Goal: Transaction & Acquisition: Purchase product/service

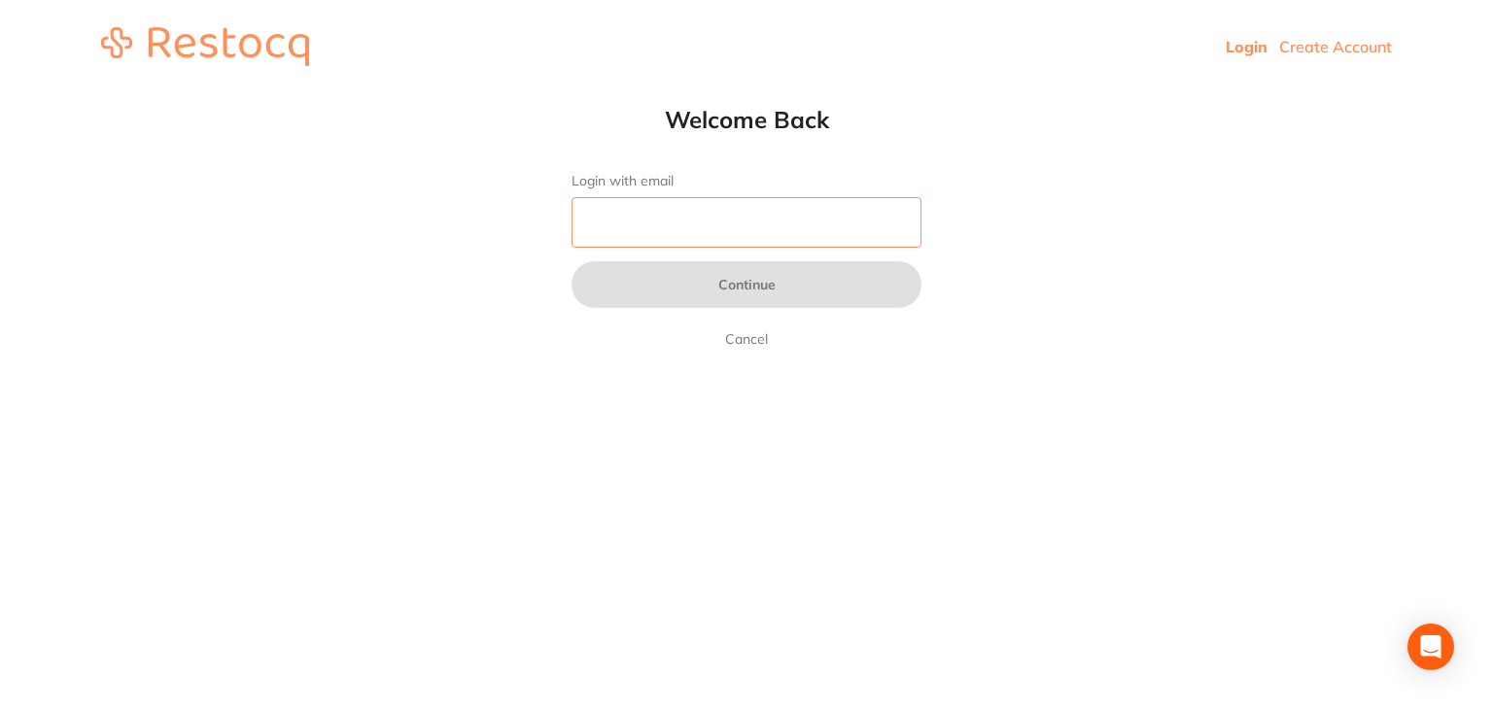
click at [630, 220] on input "Login with email" at bounding box center [746, 222] width 350 height 51
type input "[EMAIL_ADDRESS][DOMAIN_NAME]"
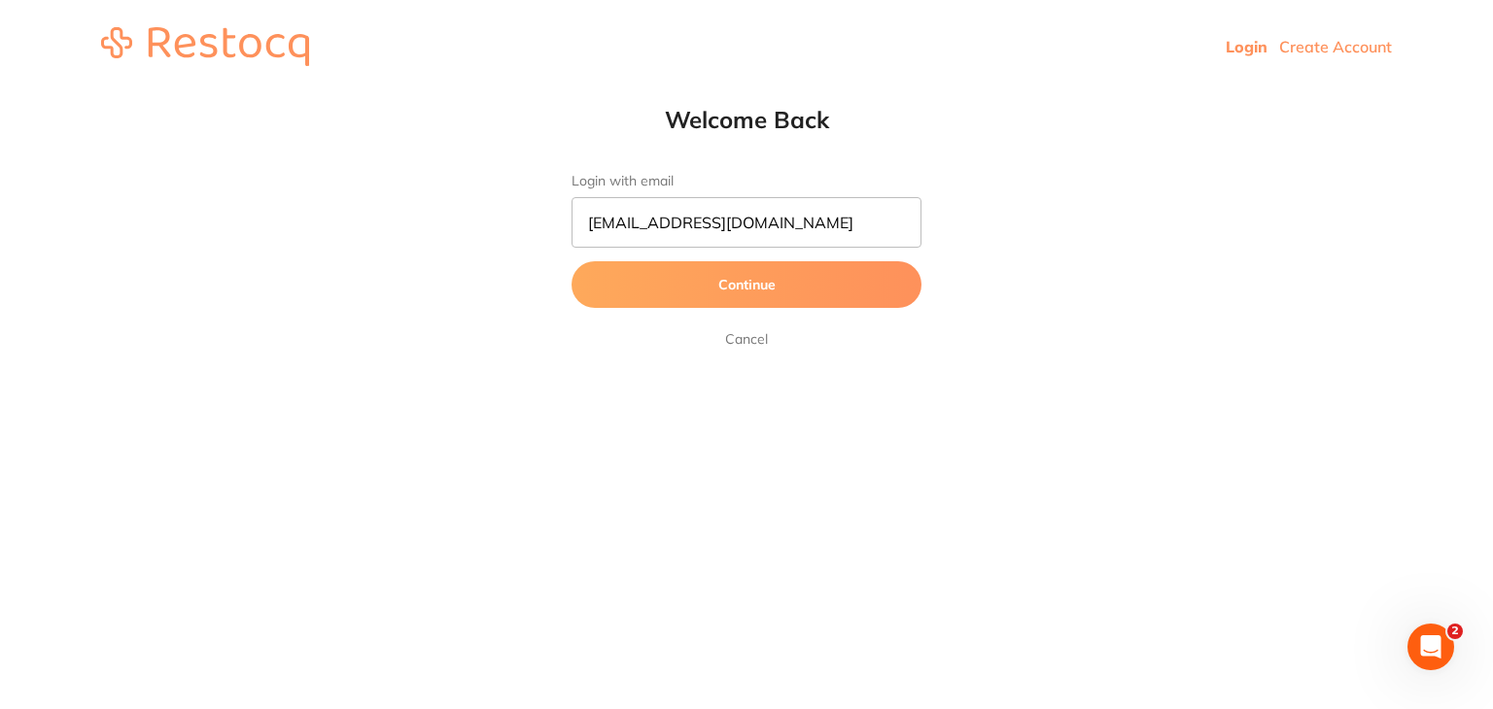
click at [731, 278] on button "Continue" at bounding box center [746, 284] width 350 height 47
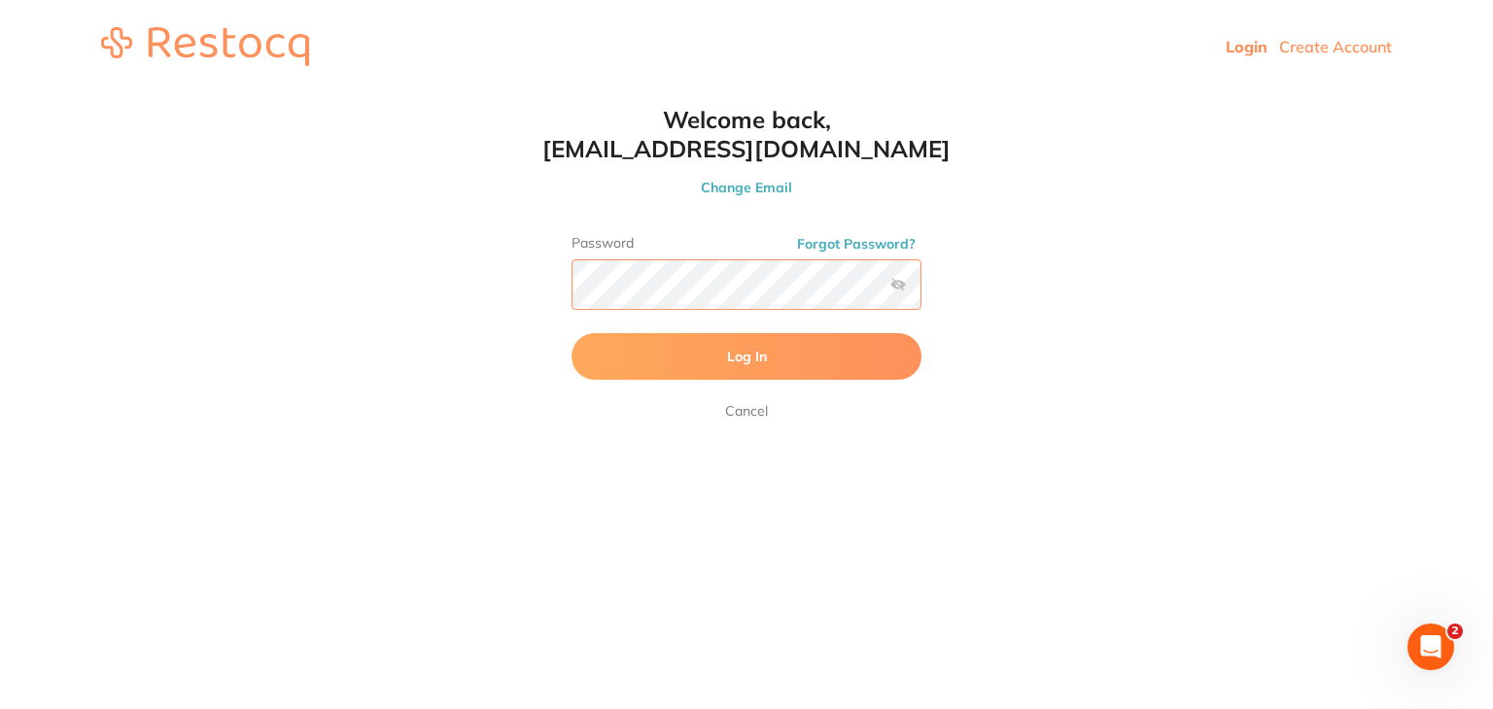
click at [571, 333] on button "Log In" at bounding box center [746, 356] width 350 height 47
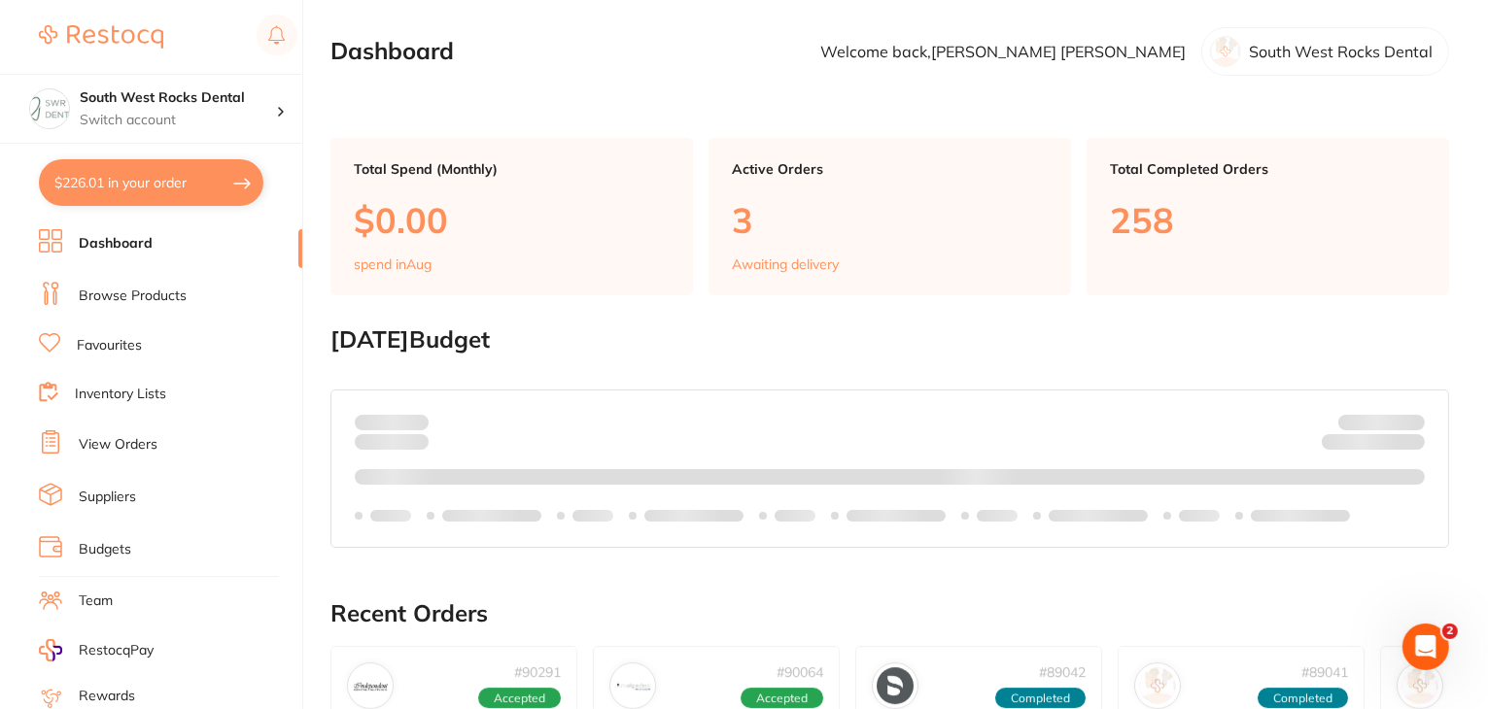
click at [125, 184] on button "$226.01 in your order" at bounding box center [151, 182] width 224 height 47
checkbox input "true"
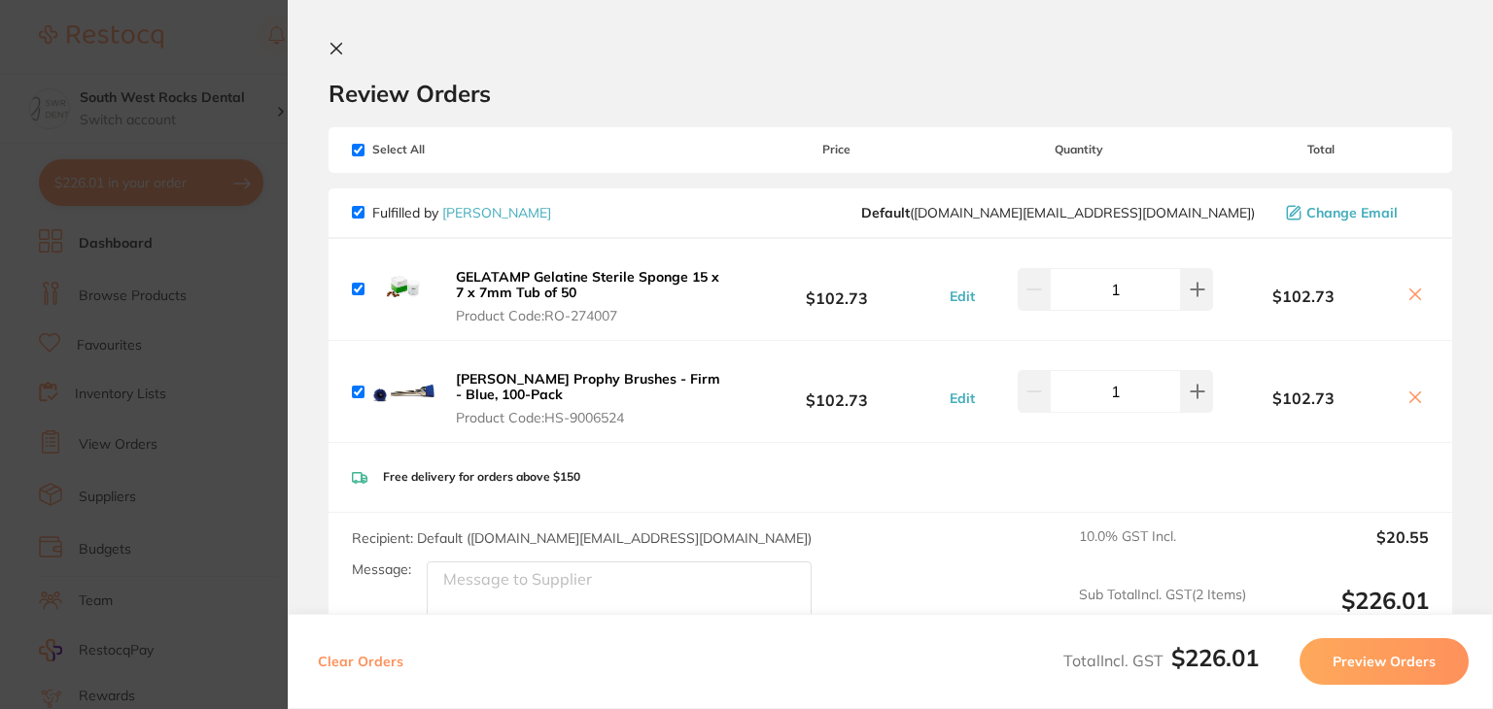
click at [333, 52] on icon at bounding box center [336, 49] width 11 height 11
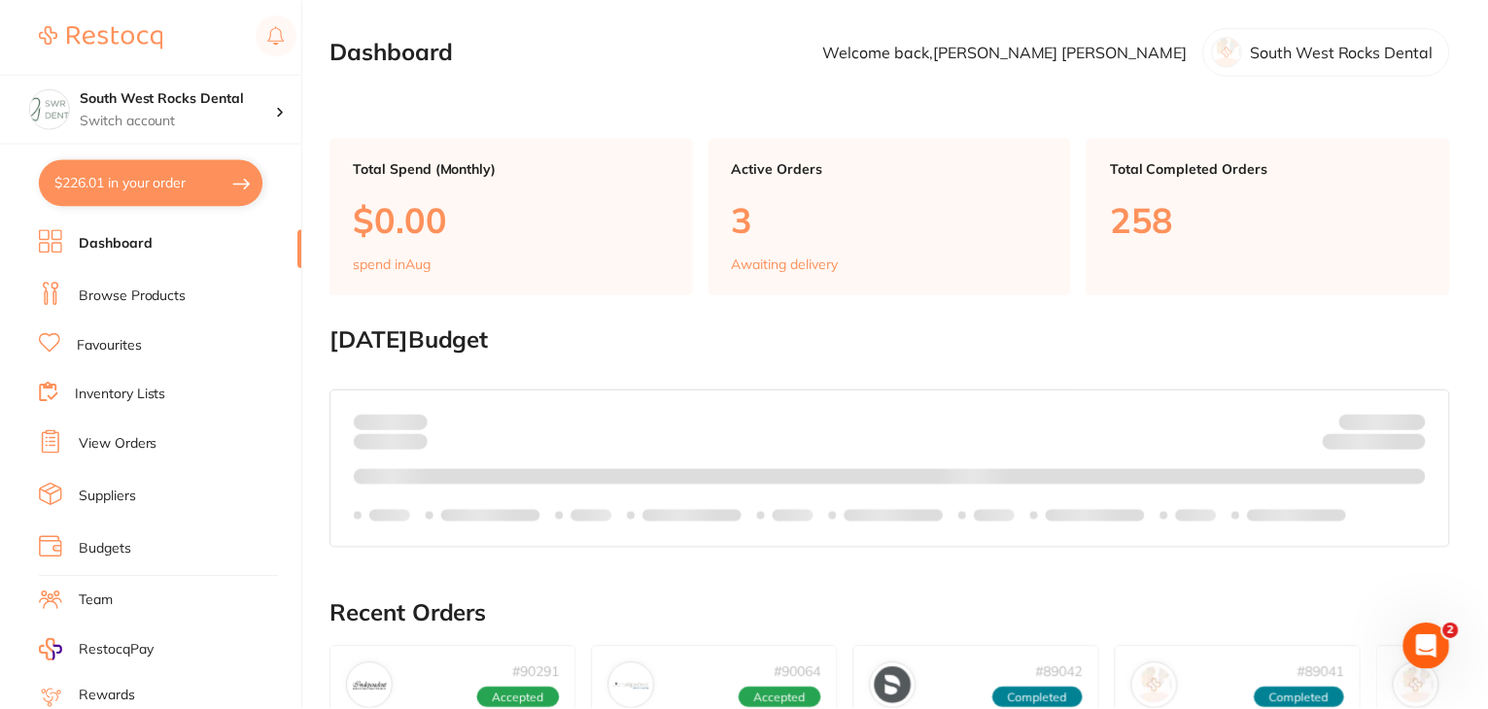
scroll to position [730, 0]
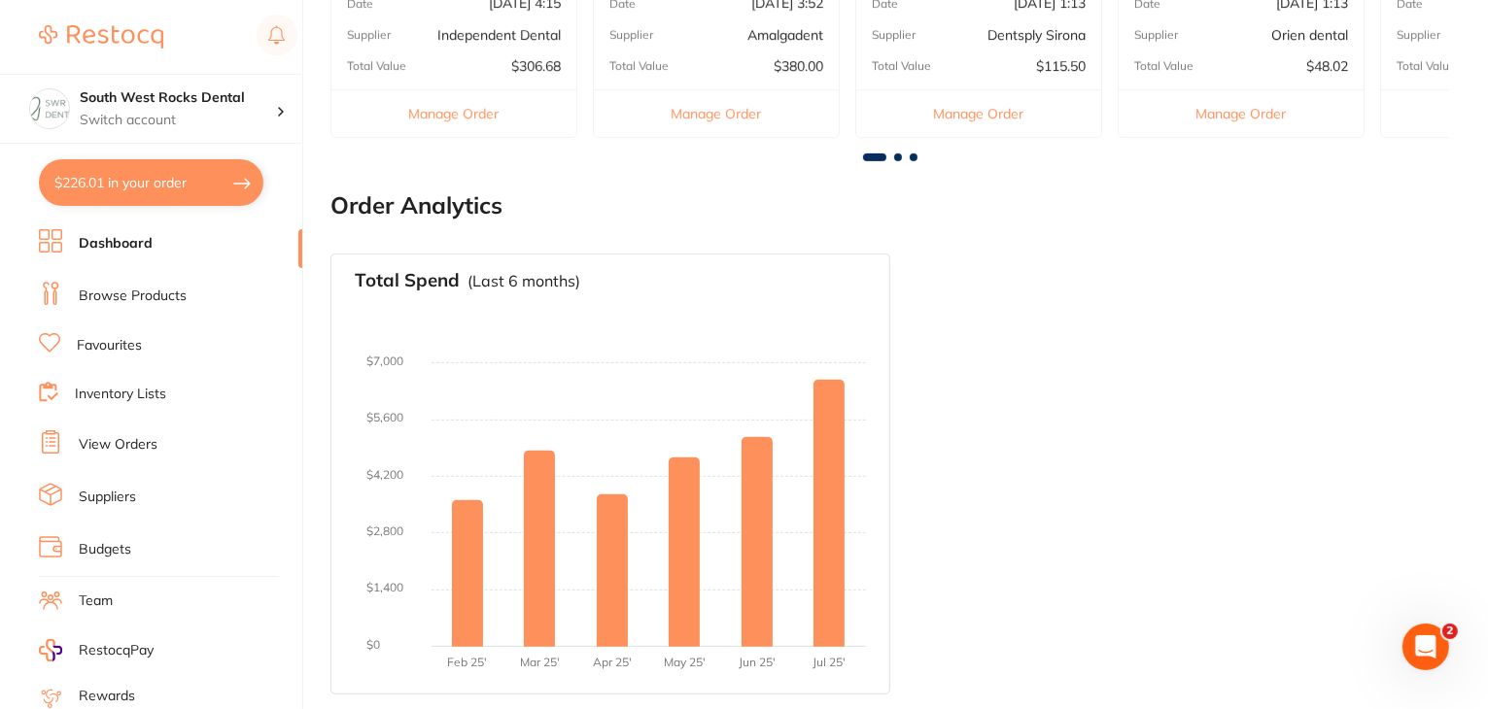
click at [143, 289] on link "Browse Products" at bounding box center [133, 296] width 108 height 19
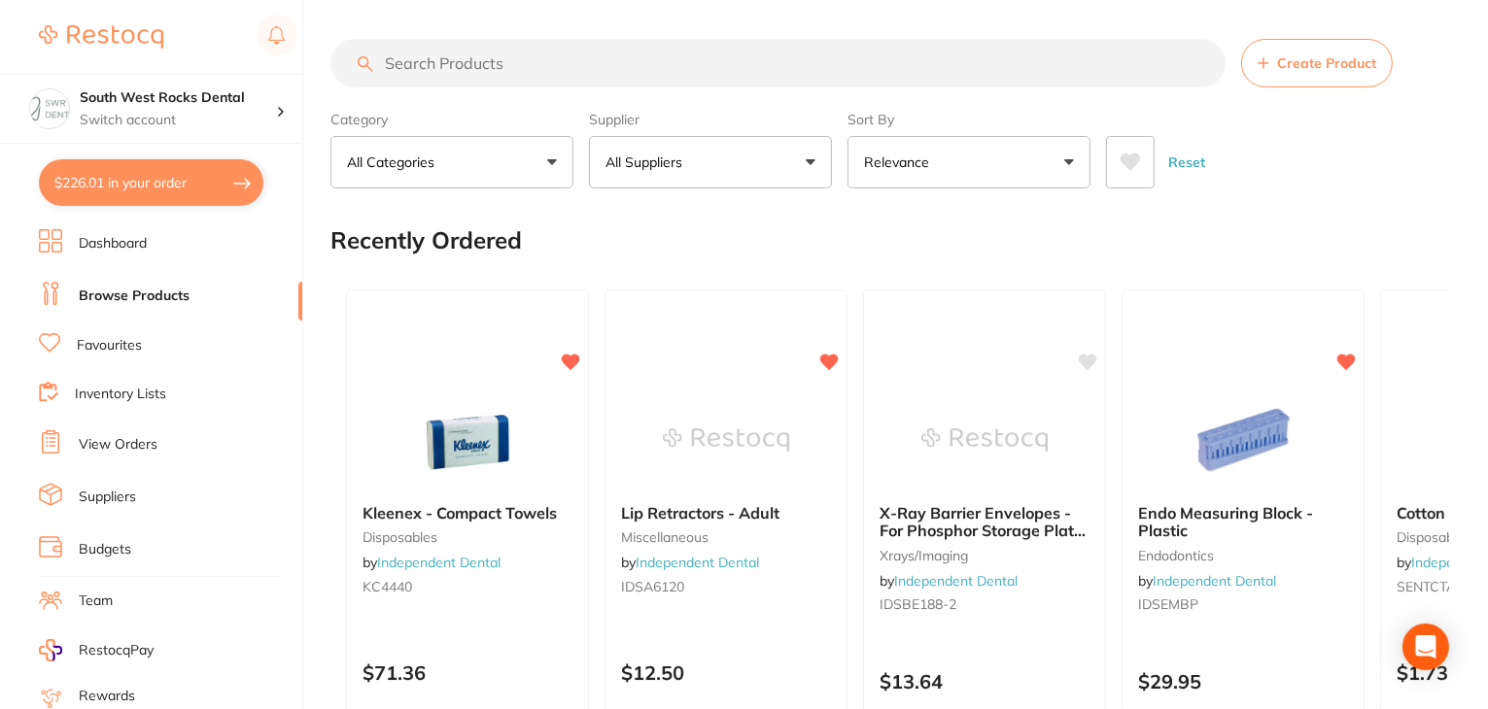
click at [453, 61] on input "search" at bounding box center [777, 63] width 895 height 49
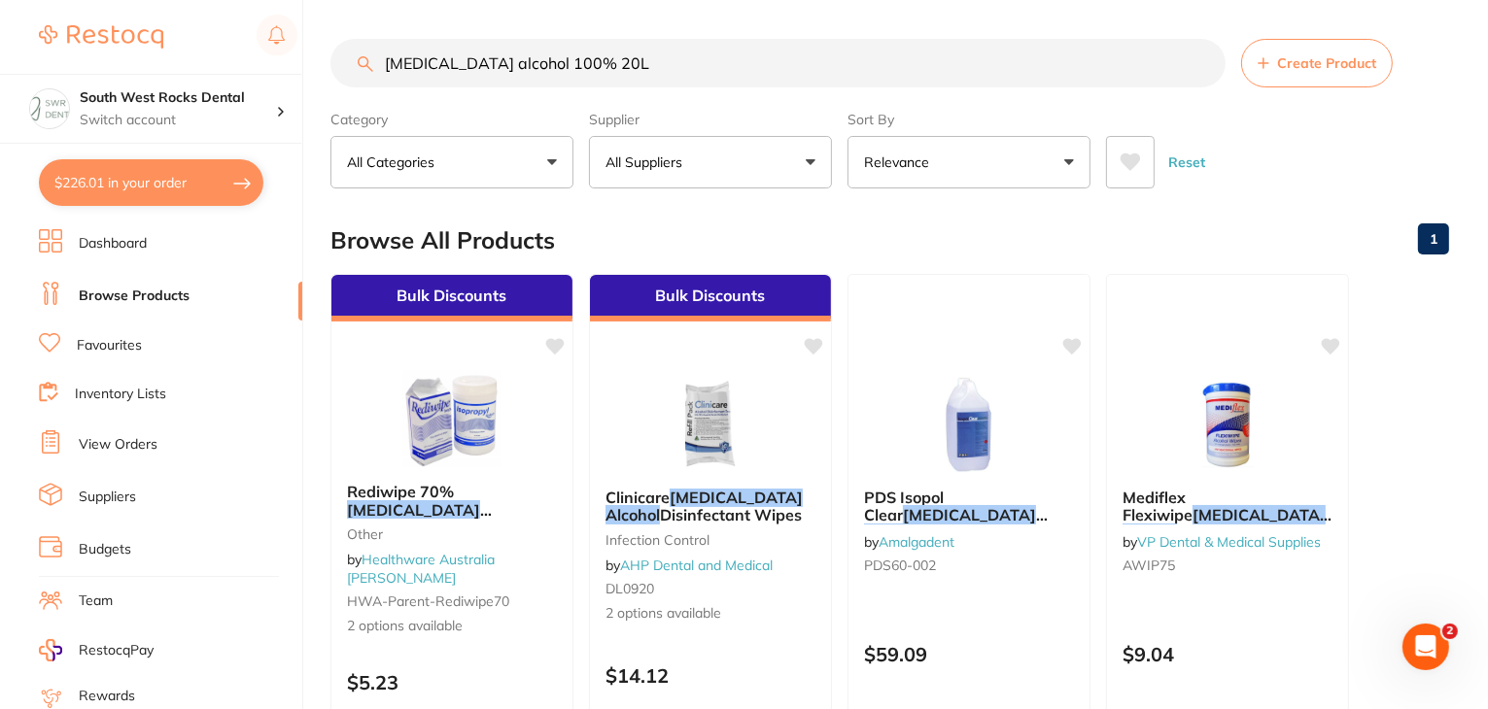
click at [453, 61] on input "[MEDICAL_DATA] alcohol 100% 20L" at bounding box center [777, 63] width 895 height 49
click at [599, 62] on input "[MEDICAL_DATA] alcohol 100% 20L" at bounding box center [777, 63] width 895 height 49
type input "i"
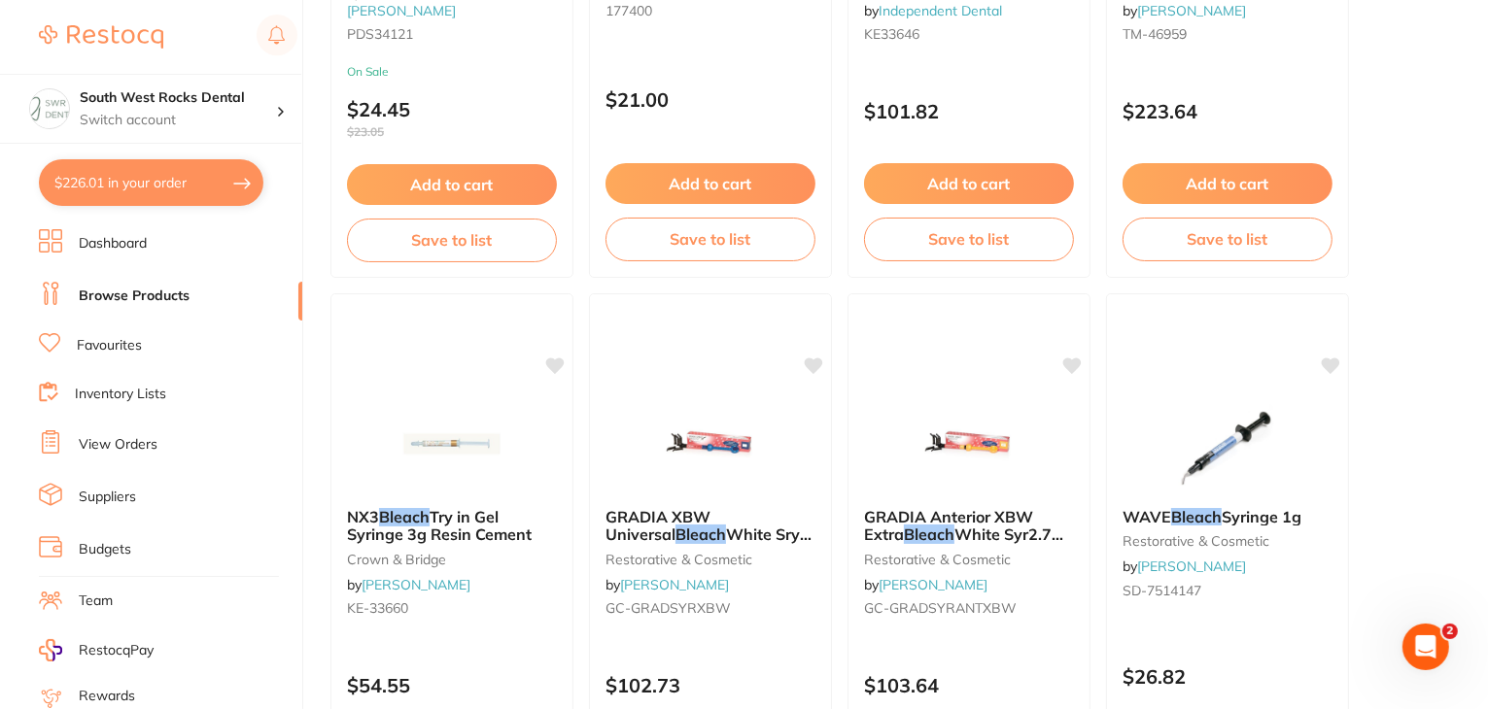
scroll to position [1335, 0]
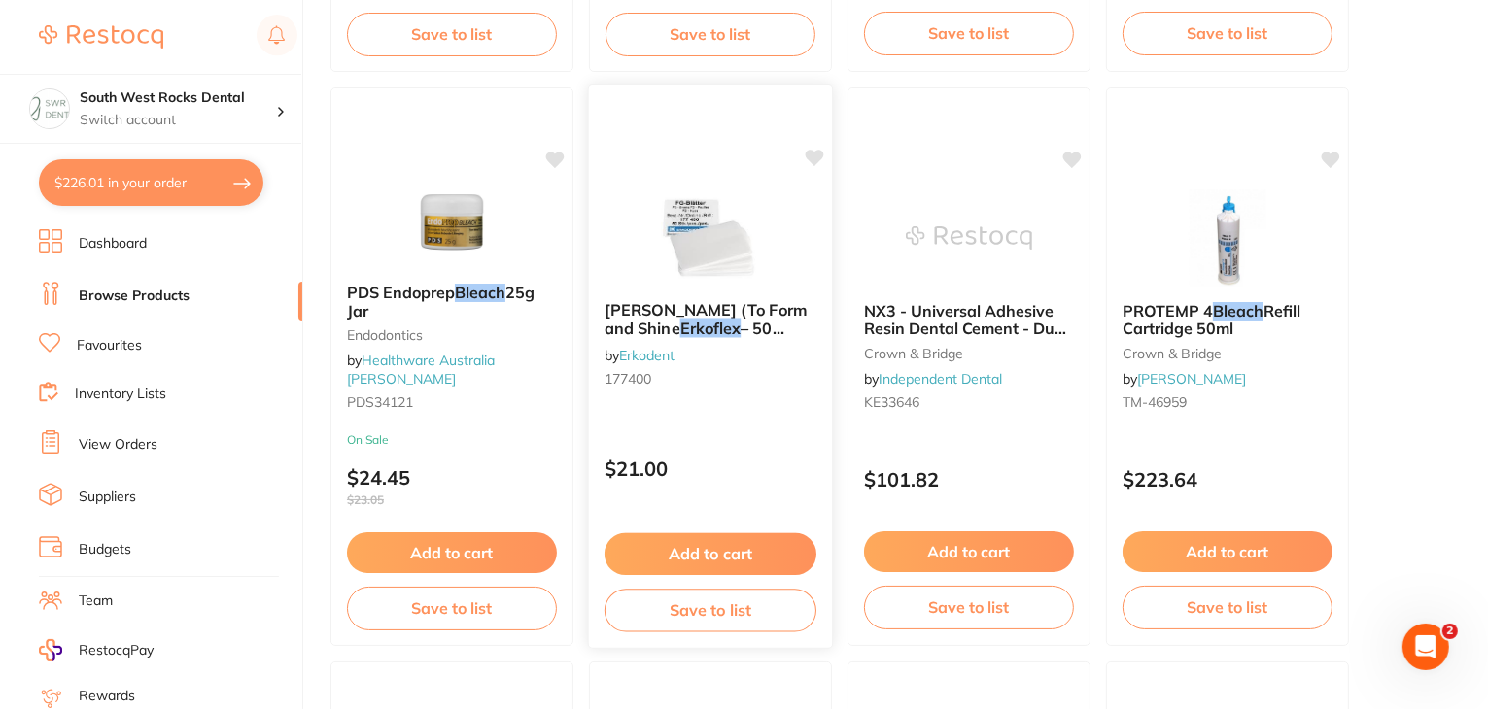
type input "erkoflex bleach"
click at [705, 236] on img at bounding box center [709, 237] width 127 height 98
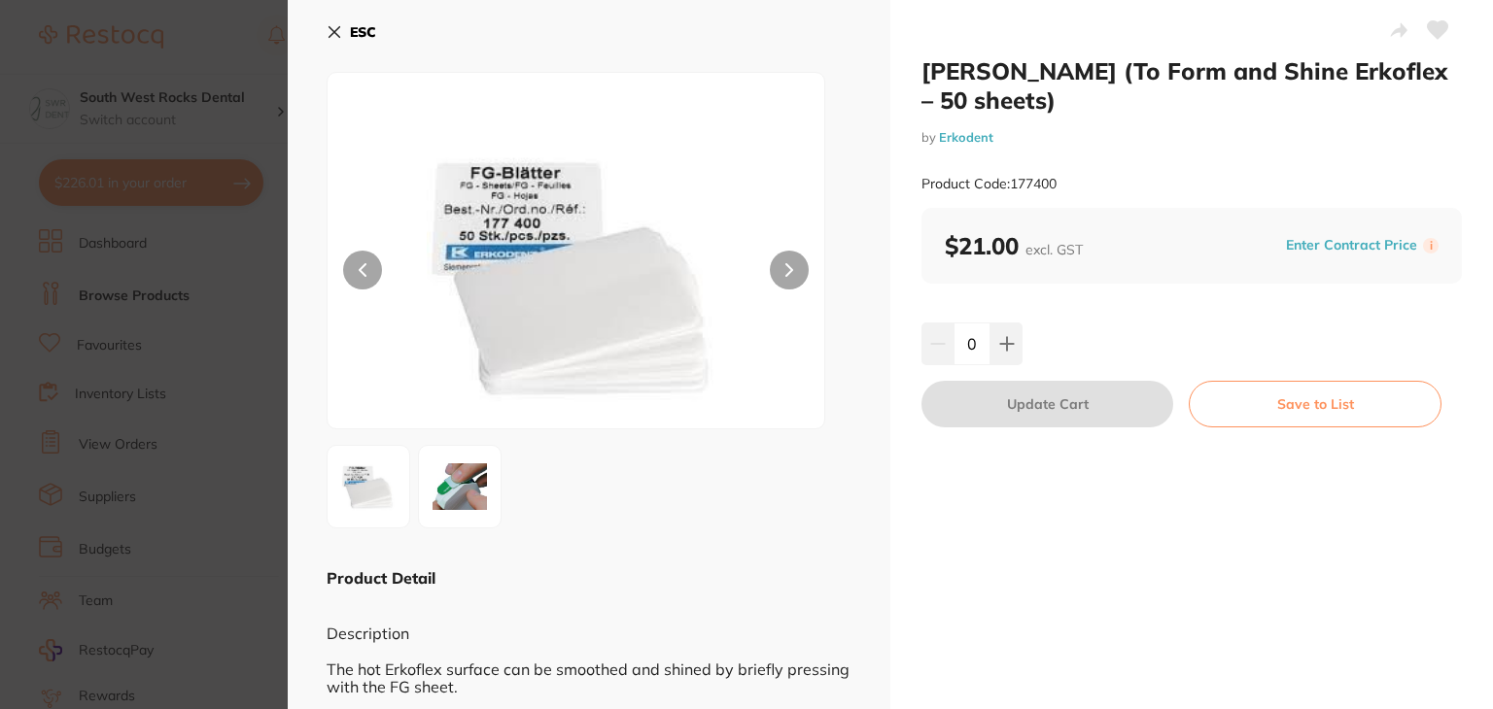
click at [334, 29] on icon at bounding box center [335, 32] width 16 height 16
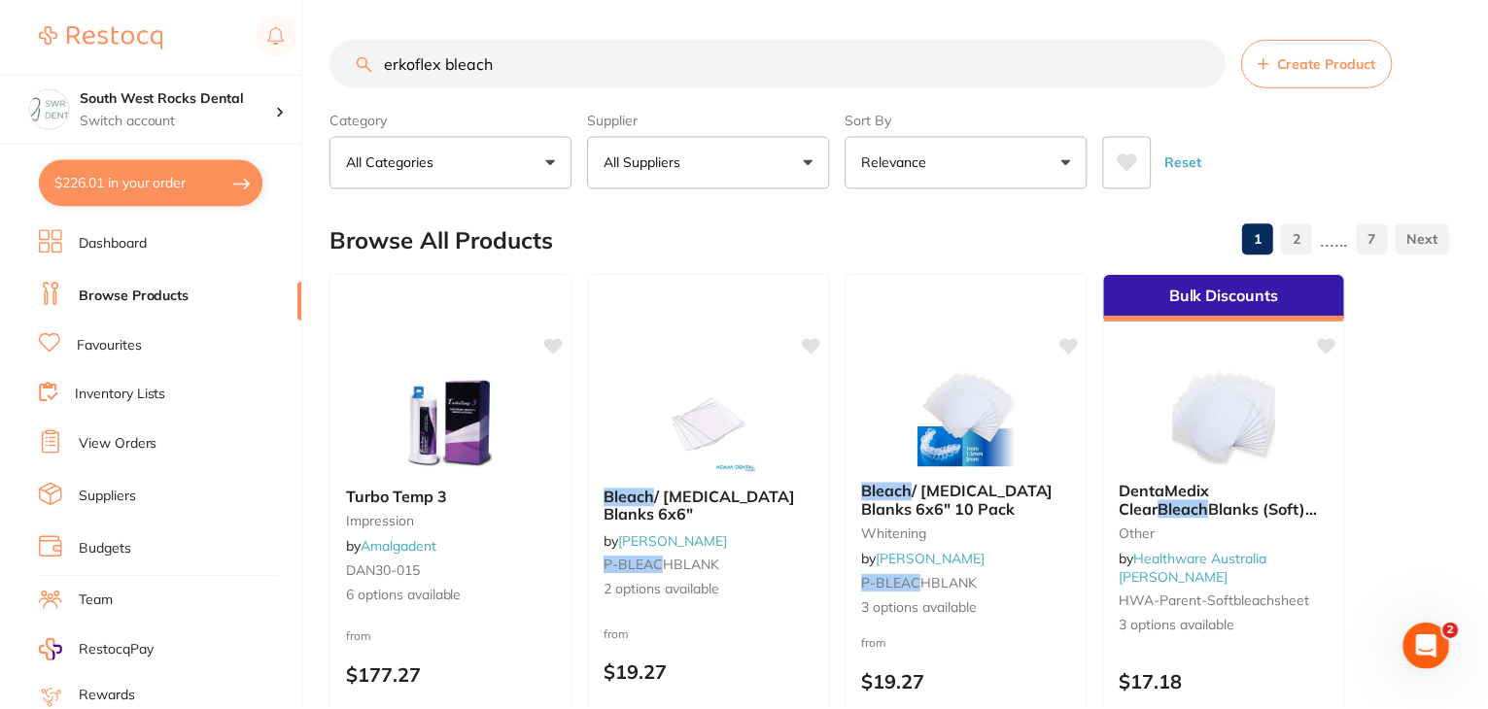
scroll to position [1335, 0]
